Goal: Information Seeking & Learning: Understand process/instructions

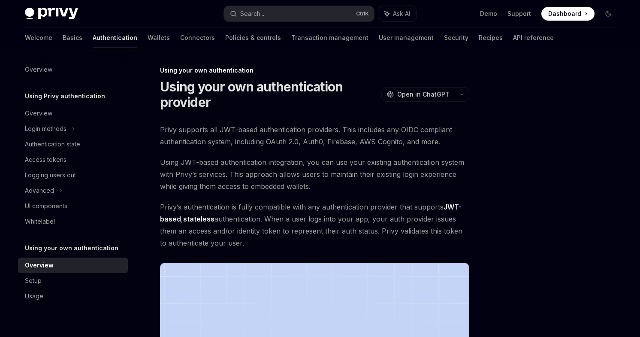
scroll to position [274, 0]
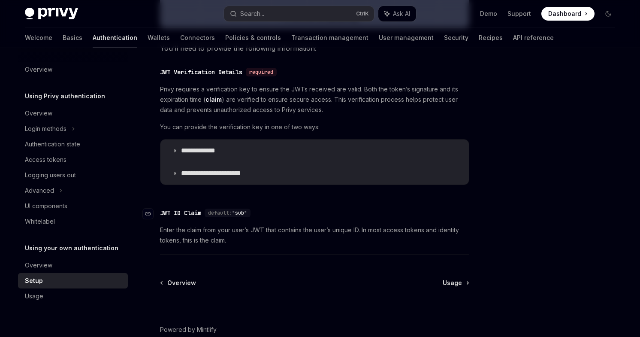
scroll to position [466, 0]
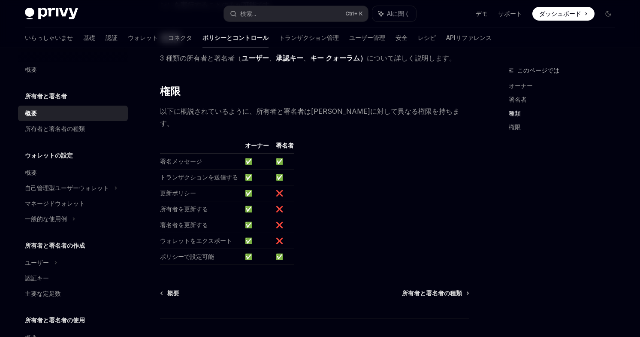
scroll to position [724, 0]
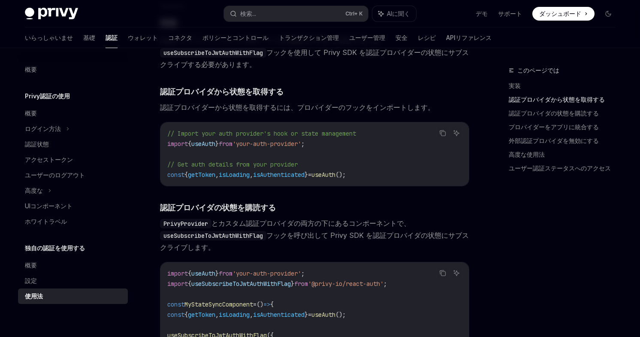
scroll to position [64, 0]
